Goal: Transaction & Acquisition: Purchase product/service

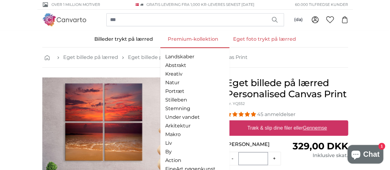
click at [200, 39] on link "Premium-kollektion" at bounding box center [193, 39] width 65 height 16
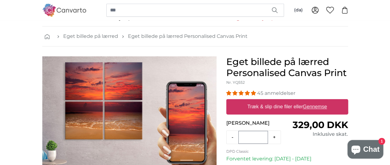
scroll to position [31, 0]
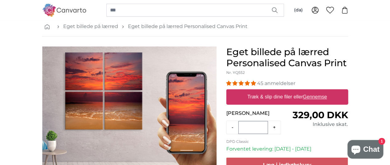
click at [327, 100] on u "Gennemse" at bounding box center [315, 96] width 24 height 5
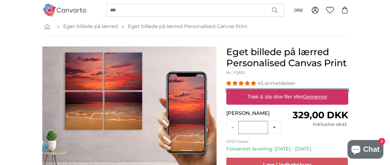
click at [345, 91] on input "Træk & slip dine filer eller Gennemse" at bounding box center [288, 91] width 122 height 2
type input "**********"
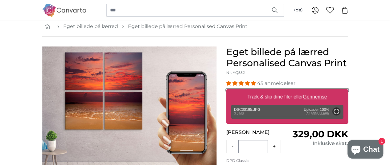
scroll to position [62, 0]
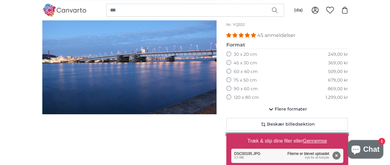
scroll to position [93, 0]
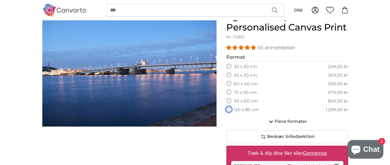
scroll to position [31, 0]
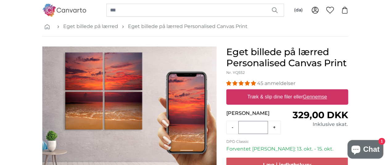
click at [327, 100] on u "Gennemse" at bounding box center [315, 96] width 24 height 5
click at [349, 91] on input "Træk & slip dine filer eller Gennemse" at bounding box center [288, 91] width 122 height 2
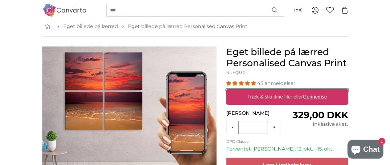
type input "**********"
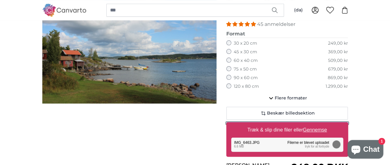
scroll to position [93, 0]
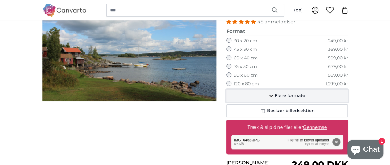
click at [275, 100] on icon "button" at bounding box center [271, 95] width 7 height 7
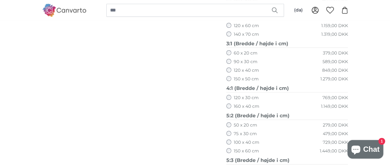
scroll to position [340, 0]
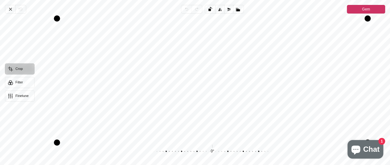
drag, startPoint x: 267, startPoint y: 111, endPoint x: 269, endPoint y: 80, distance: 30.9
click at [269, 80] on div "Pintura" at bounding box center [213, 79] width 346 height 120
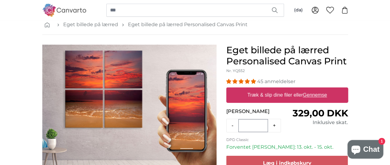
scroll to position [31, 0]
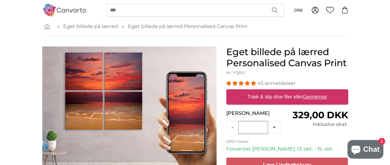
click at [327, 100] on u "Gennemse" at bounding box center [315, 96] width 24 height 5
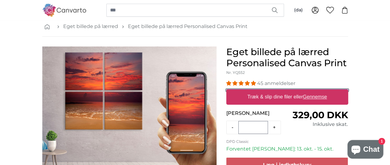
click at [349, 91] on input "Træk & slip dine filer eller Gennemse" at bounding box center [288, 91] width 122 height 2
type input "**********"
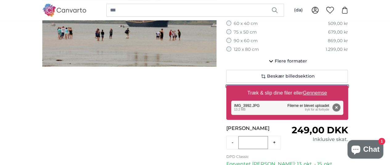
scroll to position [123, 0]
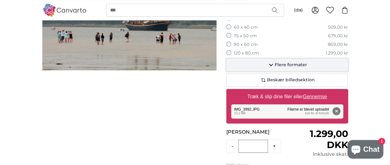
click at [307, 68] on span "Flere formater" at bounding box center [291, 65] width 32 height 6
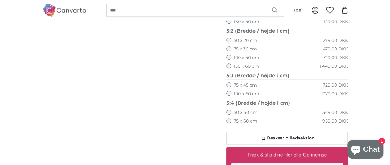
scroll to position [401, 0]
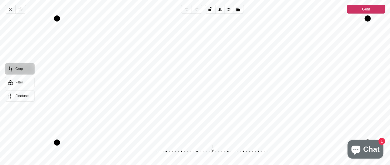
drag, startPoint x: 232, startPoint y: 69, endPoint x: 226, endPoint y: 69, distance: 5.9
click at [226, 69] on div "Pintura" at bounding box center [213, 79] width 346 height 120
click at [9, 9] on icon "Pintura" at bounding box center [10, 9] width 5 height 5
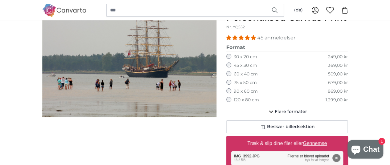
scroll to position [71, 0]
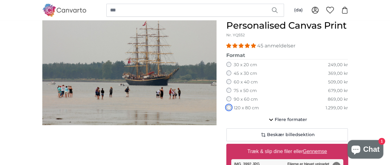
scroll to position [71, 0]
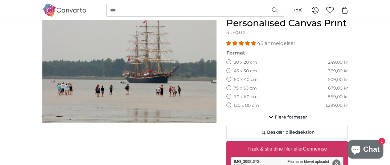
drag, startPoint x: 169, startPoint y: 98, endPoint x: 163, endPoint y: 83, distance: 16.8
click at [163, 83] on img "1 of 1" at bounding box center [129, 64] width 174 height 116
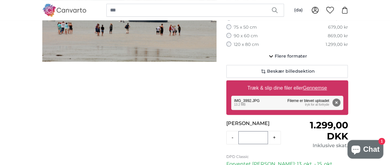
scroll to position [102, 0]
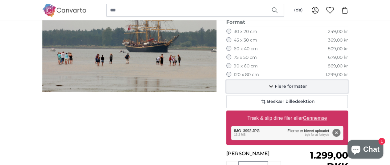
click at [307, 90] on span "Flere formater" at bounding box center [291, 87] width 32 height 6
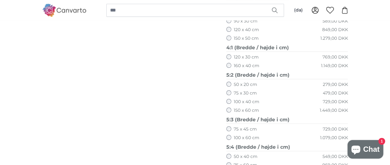
scroll to position [380, 0]
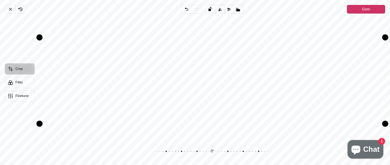
drag, startPoint x: 257, startPoint y: 83, endPoint x: 254, endPoint y: 114, distance: 31.3
click at [253, 116] on div "Pintura" at bounding box center [213, 79] width 346 height 120
click at [9, 8] on icon "Pintura" at bounding box center [10, 9] width 5 height 5
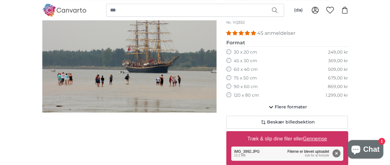
scroll to position [81, 0]
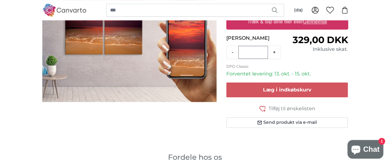
scroll to position [93, 0]
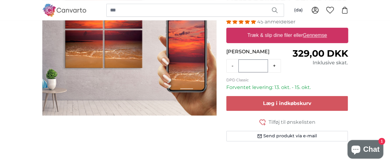
click at [327, 38] on u "Gennemse" at bounding box center [315, 35] width 24 height 5
click at [349, 30] on input "Træk & slip dine filer eller Gennemse" at bounding box center [288, 29] width 122 height 2
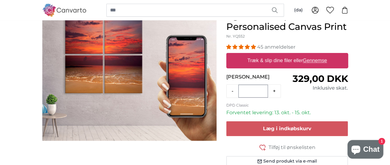
scroll to position [62, 0]
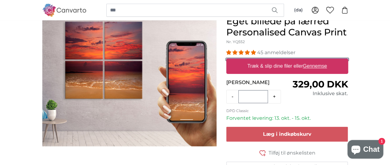
type input "**********"
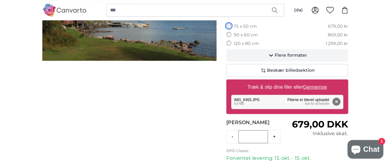
scroll to position [123, 0]
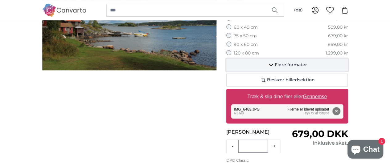
click at [307, 68] on span "Flere formater" at bounding box center [291, 65] width 32 height 6
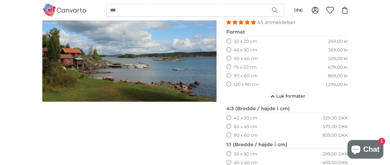
scroll to position [93, 0]
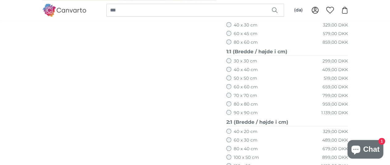
scroll to position [154, 0]
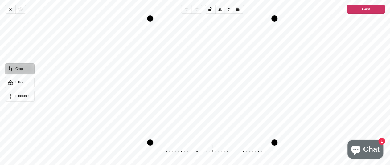
drag, startPoint x: 219, startPoint y: 105, endPoint x: 251, endPoint y: 108, distance: 32.9
click at [251, 108] on div "Pintura" at bounding box center [213, 79] width 346 height 120
click at [300, 12] on div "Annuler Revert Undo Redo Rotate left Flip horizontal Flip vertical Aspect ratio…" at bounding box center [195, 82] width 390 height 165
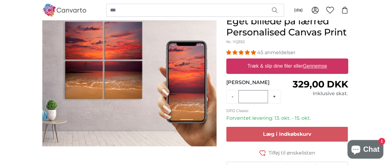
scroll to position [93, 0]
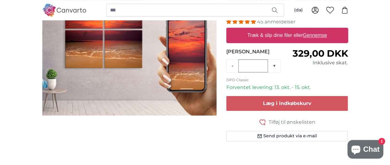
click at [325, 42] on label "Træk & slip dine filer eller Gennemse" at bounding box center [287, 35] width 85 height 12
click at [325, 30] on input "Træk & slip dine filer eller Gennemse" at bounding box center [288, 29] width 122 height 2
type input "**********"
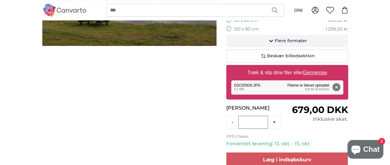
scroll to position [123, 0]
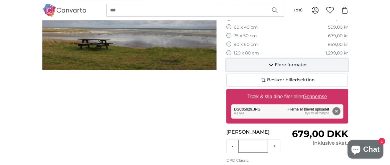
click at [307, 68] on span "Flere formater" at bounding box center [291, 65] width 32 height 6
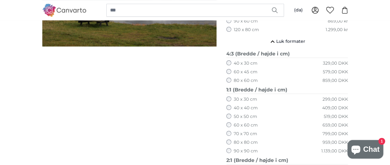
scroll to position [185, 0]
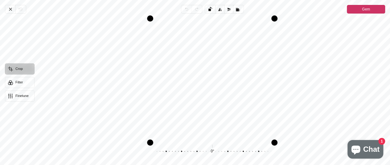
drag, startPoint x: 243, startPoint y: 83, endPoint x: 243, endPoint y: 86, distance: 3.1
click at [243, 86] on div "Pintura" at bounding box center [213, 79] width 346 height 120
click at [11, 7] on icon "Pintura" at bounding box center [10, 9] width 5 height 5
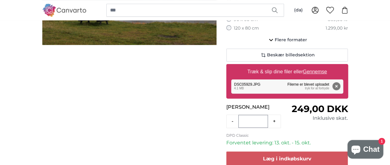
scroll to position [93, 0]
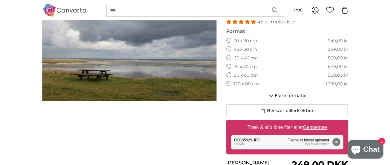
click at [327, 130] on u "Gennemse" at bounding box center [315, 127] width 24 height 5
click at [348, 122] on input "Træk & slip dine filer eller Gennemse" at bounding box center [288, 121] width 122 height 2
type input "**********"
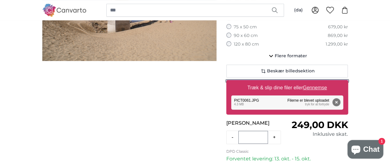
scroll to position [123, 0]
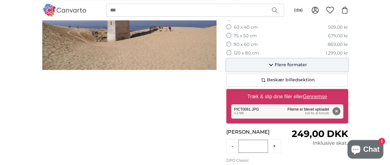
click at [307, 68] on span "Flere formater" at bounding box center [291, 65] width 32 height 6
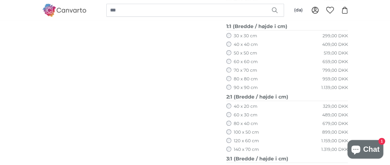
scroll to position [216, 0]
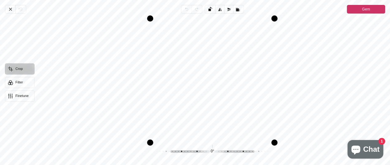
drag, startPoint x: 239, startPoint y: 85, endPoint x: 275, endPoint y: 82, distance: 36.5
click at [275, 82] on div "Pintura" at bounding box center [213, 79] width 346 height 120
click at [10, 10] on icon "Pintura" at bounding box center [10, 9] width 5 height 5
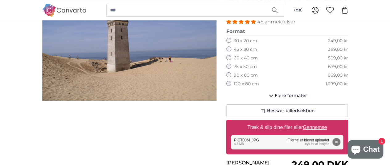
scroll to position [123, 0]
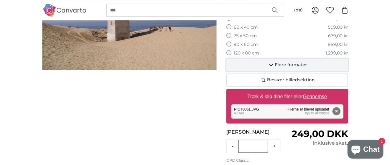
click at [319, 71] on button "Flere formater" at bounding box center [288, 65] width 122 height 12
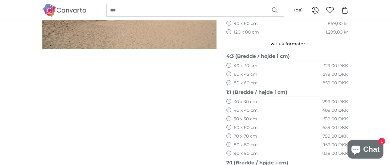
scroll to position [154, 0]
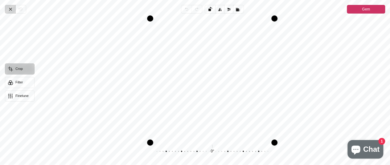
click at [11, 7] on icon "Pintura" at bounding box center [10, 9] width 5 height 5
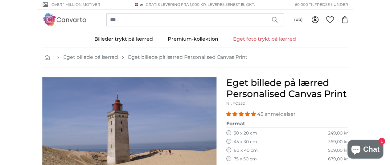
click at [251, 35] on link "Eget foto trykt på lærred" at bounding box center [265, 39] width 78 height 16
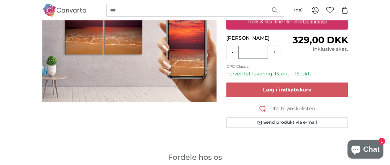
scroll to position [93, 0]
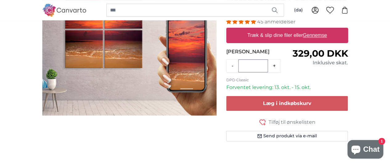
click at [327, 38] on u "Gennemse" at bounding box center [315, 35] width 24 height 5
click at [349, 30] on input "Træk & slip dine filer eller Gennemse" at bounding box center [288, 29] width 122 height 2
type input "**********"
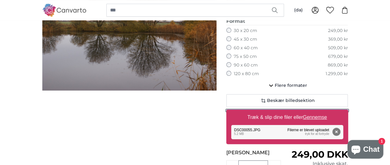
scroll to position [93, 0]
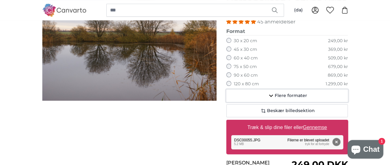
drag, startPoint x: 316, startPoint y: 104, endPoint x: 316, endPoint y: 101, distance: 3.1
click at [316, 102] on button "Flere formater" at bounding box center [288, 96] width 122 height 12
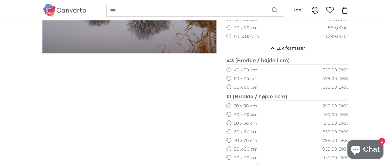
scroll to position [154, 0]
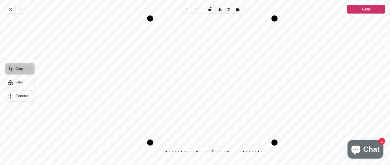
drag, startPoint x: 236, startPoint y: 88, endPoint x: 258, endPoint y: 82, distance: 22.9
click at [258, 82] on div "Pintura" at bounding box center [213, 79] width 346 height 120
click at [11, 6] on span "Annuler" at bounding box center [10, 9] width 10 height 9
